Goal: Check status: Check status

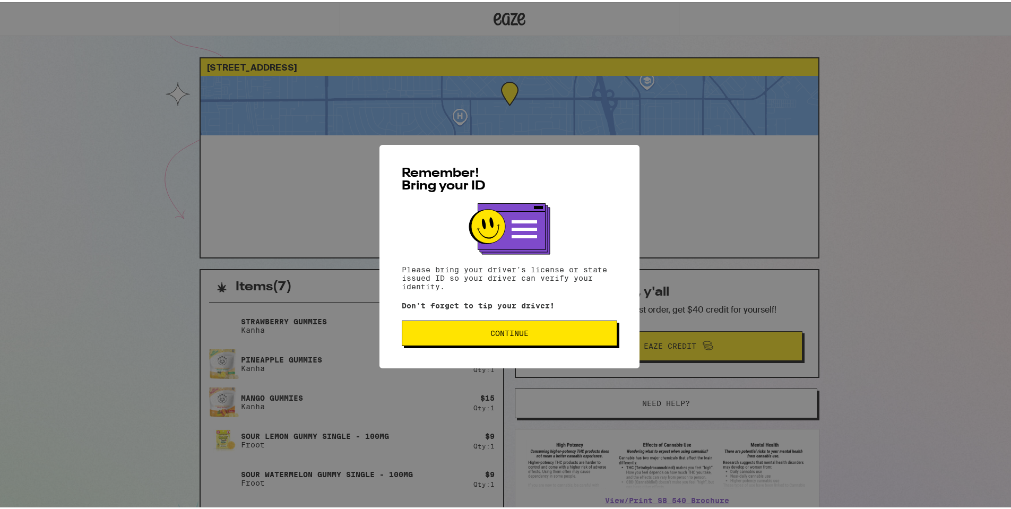
click at [485, 337] on button "Continue" at bounding box center [509, 330] width 215 height 25
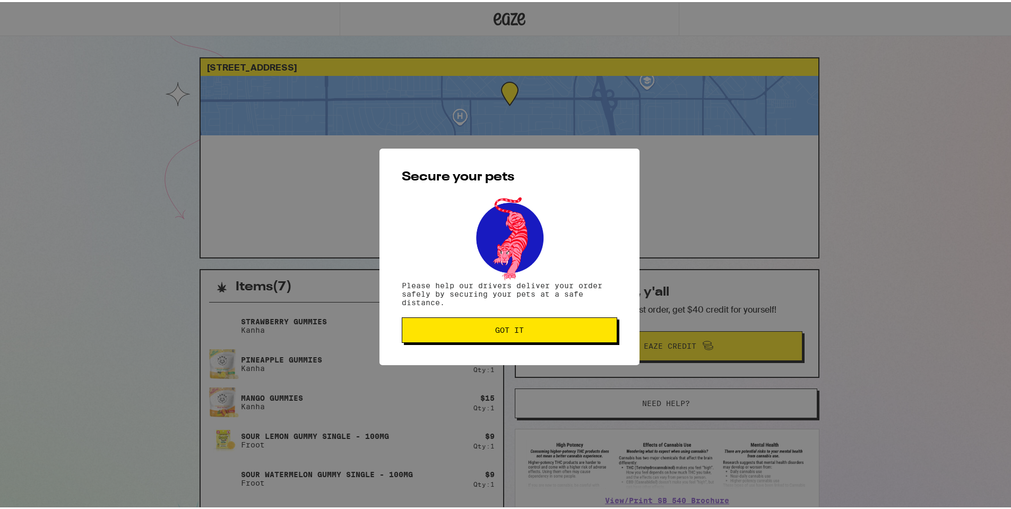
click at [487, 333] on button "Got it" at bounding box center [509, 327] width 215 height 25
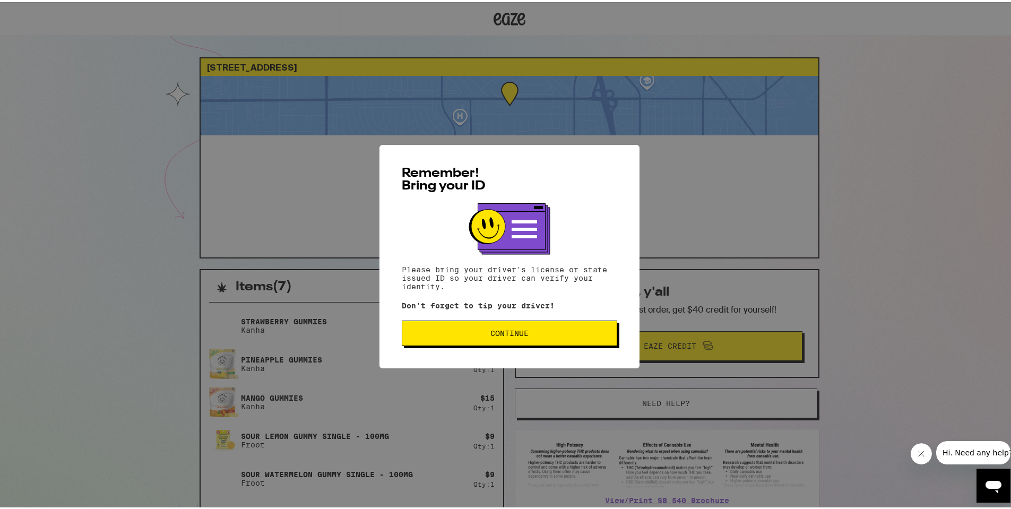
click at [502, 340] on button "Continue" at bounding box center [509, 330] width 215 height 25
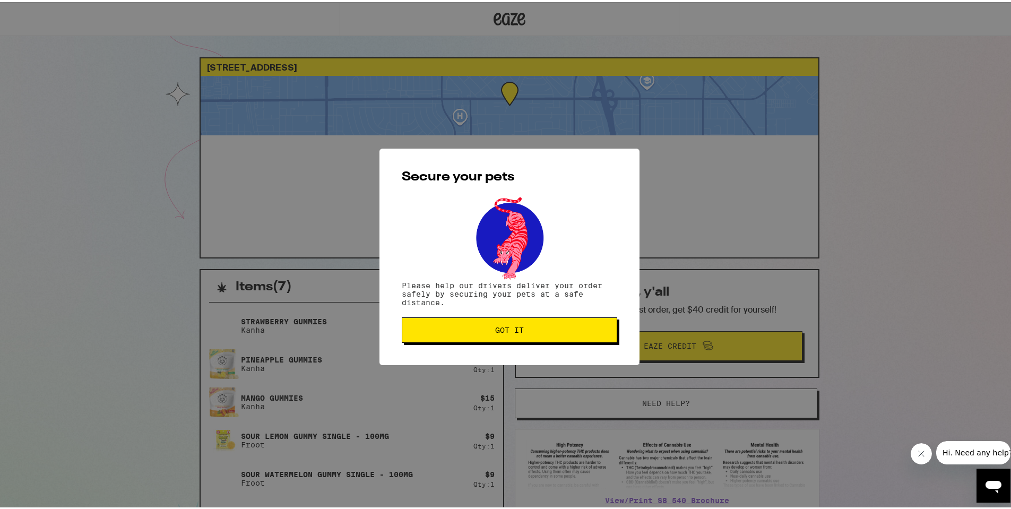
click at [502, 330] on span "Got it" at bounding box center [509, 327] width 29 height 7
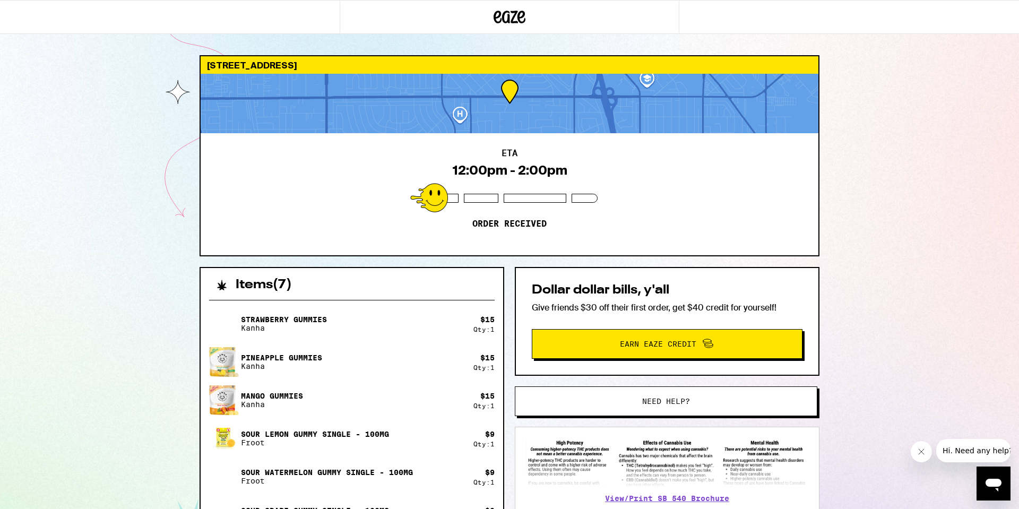
click at [515, 94] on div at bounding box center [510, 103] width 618 height 59
click at [509, 97] on div at bounding box center [510, 103] width 618 height 59
drag, startPoint x: 499, startPoint y: 113, endPoint x: 522, endPoint y: 93, distance: 29.8
click at [522, 93] on div at bounding box center [510, 103] width 618 height 59
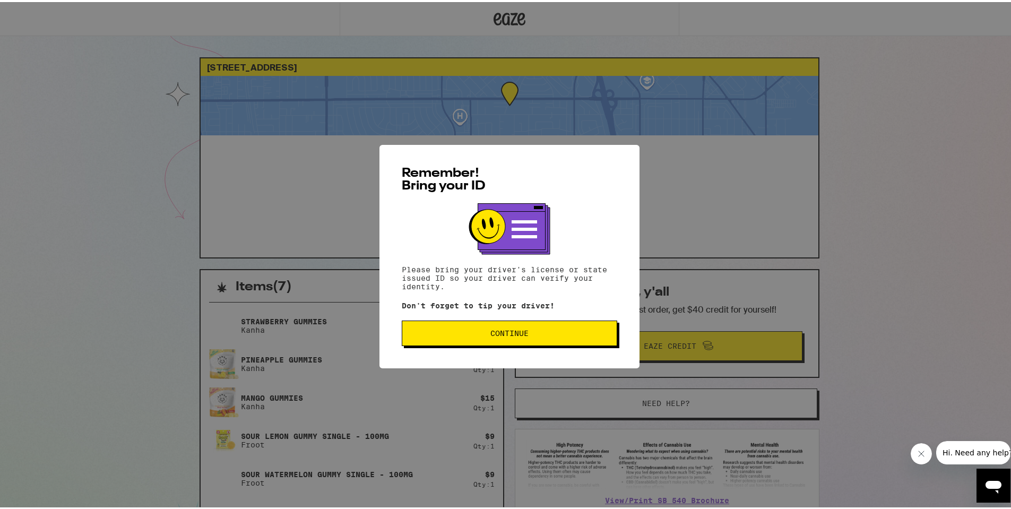
click at [460, 333] on span "Continue" at bounding box center [509, 330] width 197 height 7
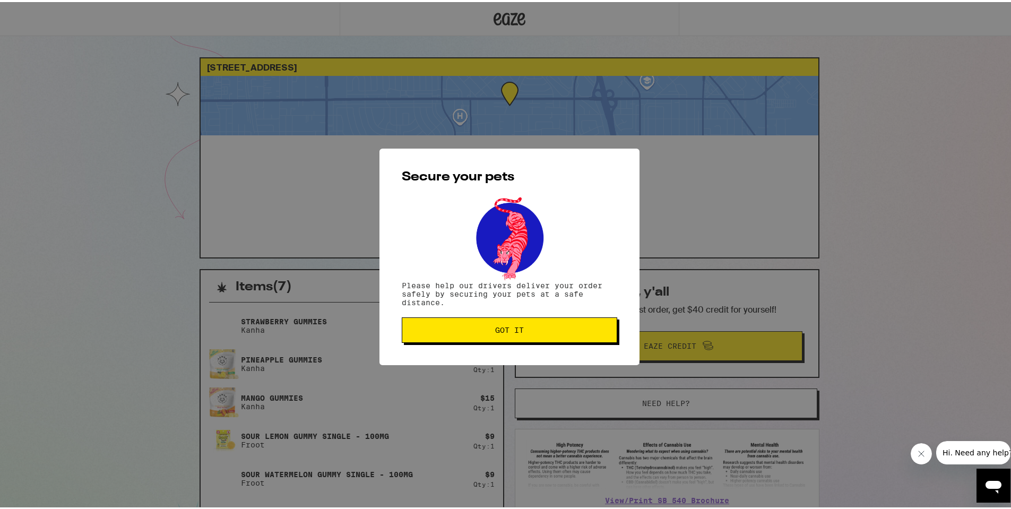
click at [448, 330] on span "Got it" at bounding box center [509, 327] width 197 height 7
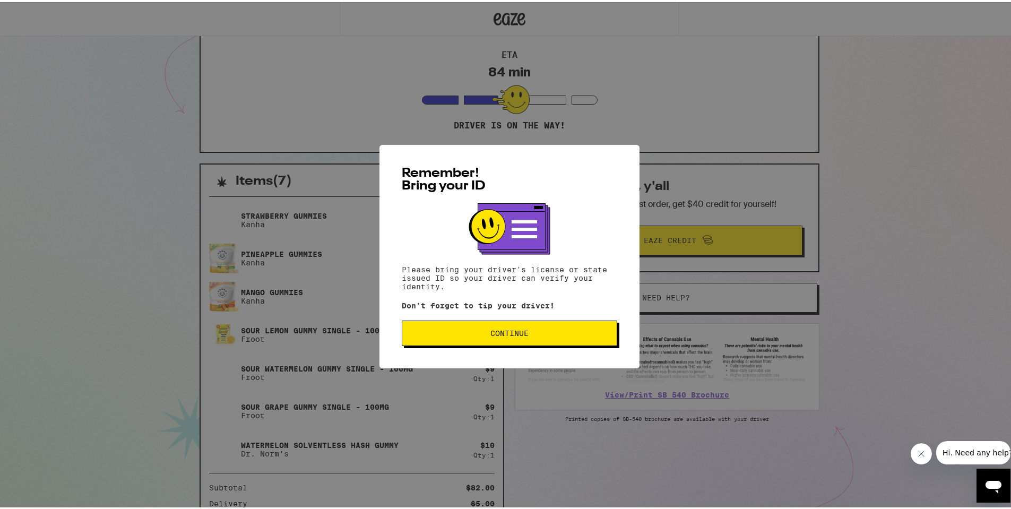
scroll to position [106, 0]
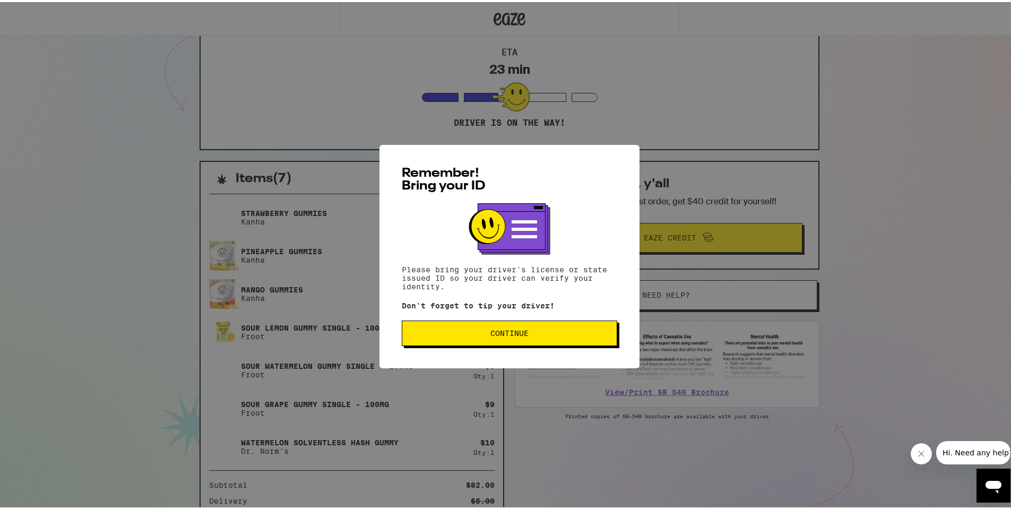
scroll to position [106, 0]
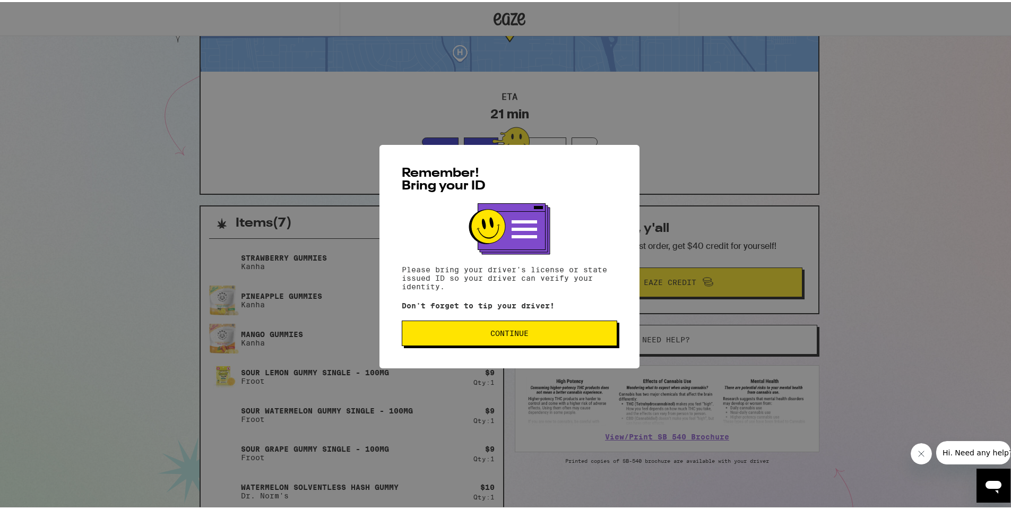
scroll to position [53, 0]
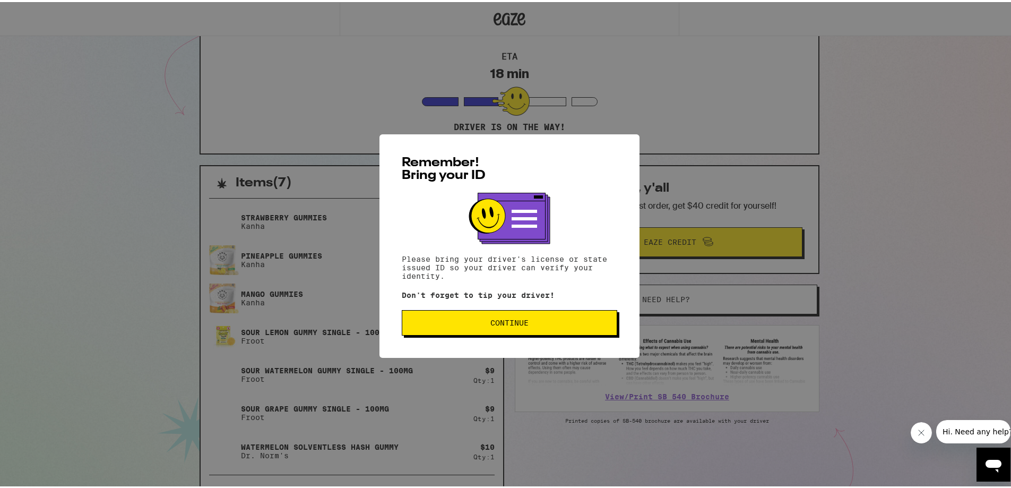
scroll to position [106, 0]
